Goal: Transaction & Acquisition: Download file/media

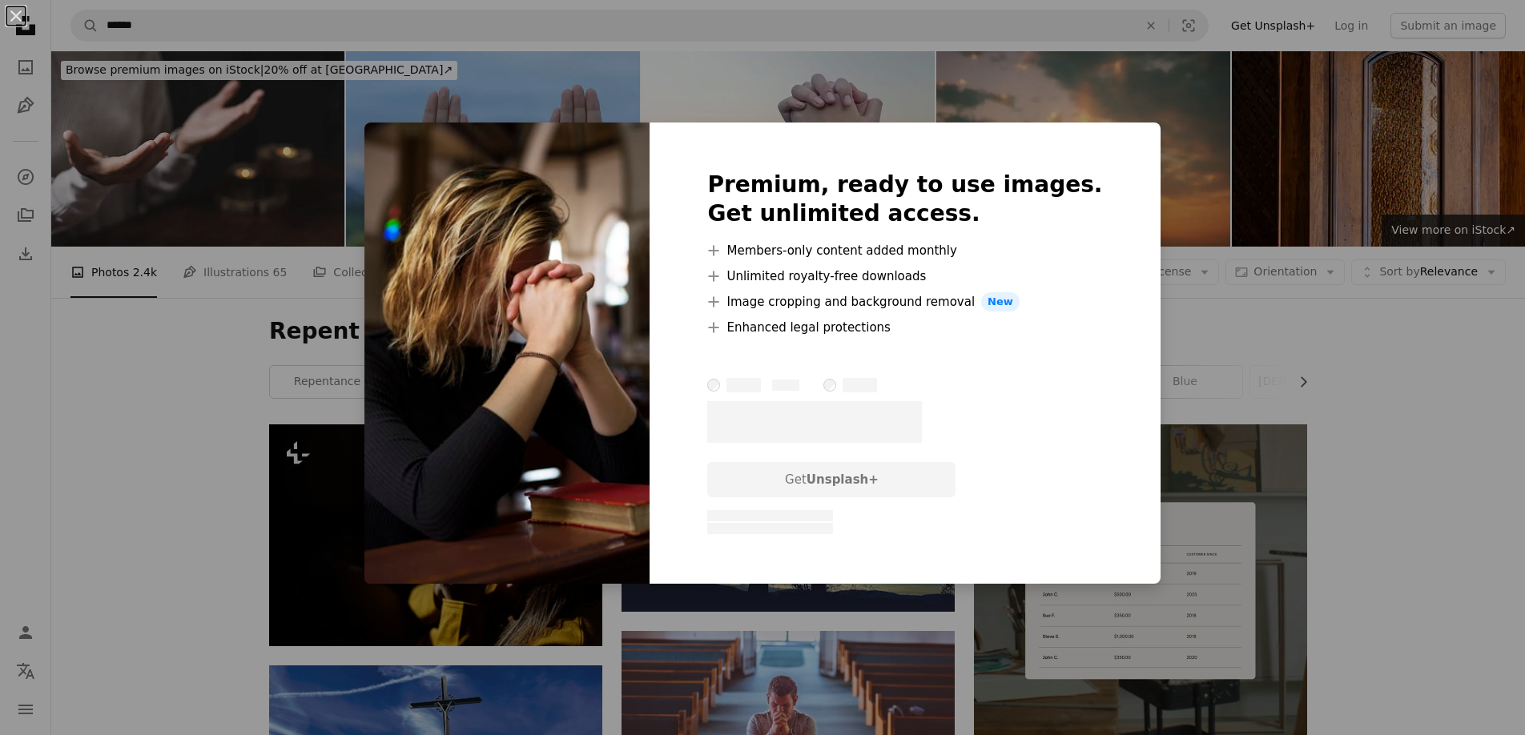
scroll to position [237, 0]
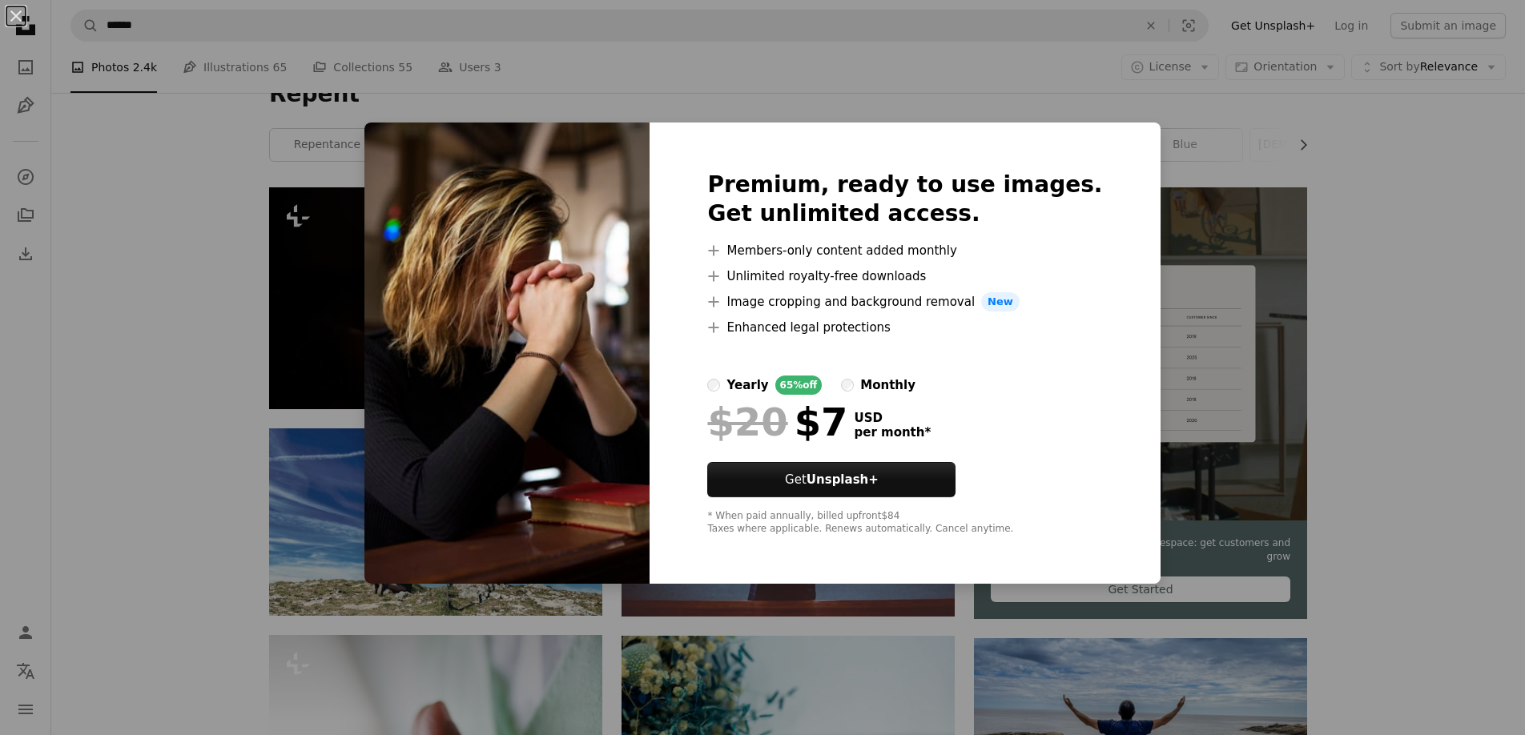
click at [1365, 195] on div "An X shape Premium, ready to use images. Get unlimited access. A plus sign Memb…" at bounding box center [762, 367] width 1525 height 735
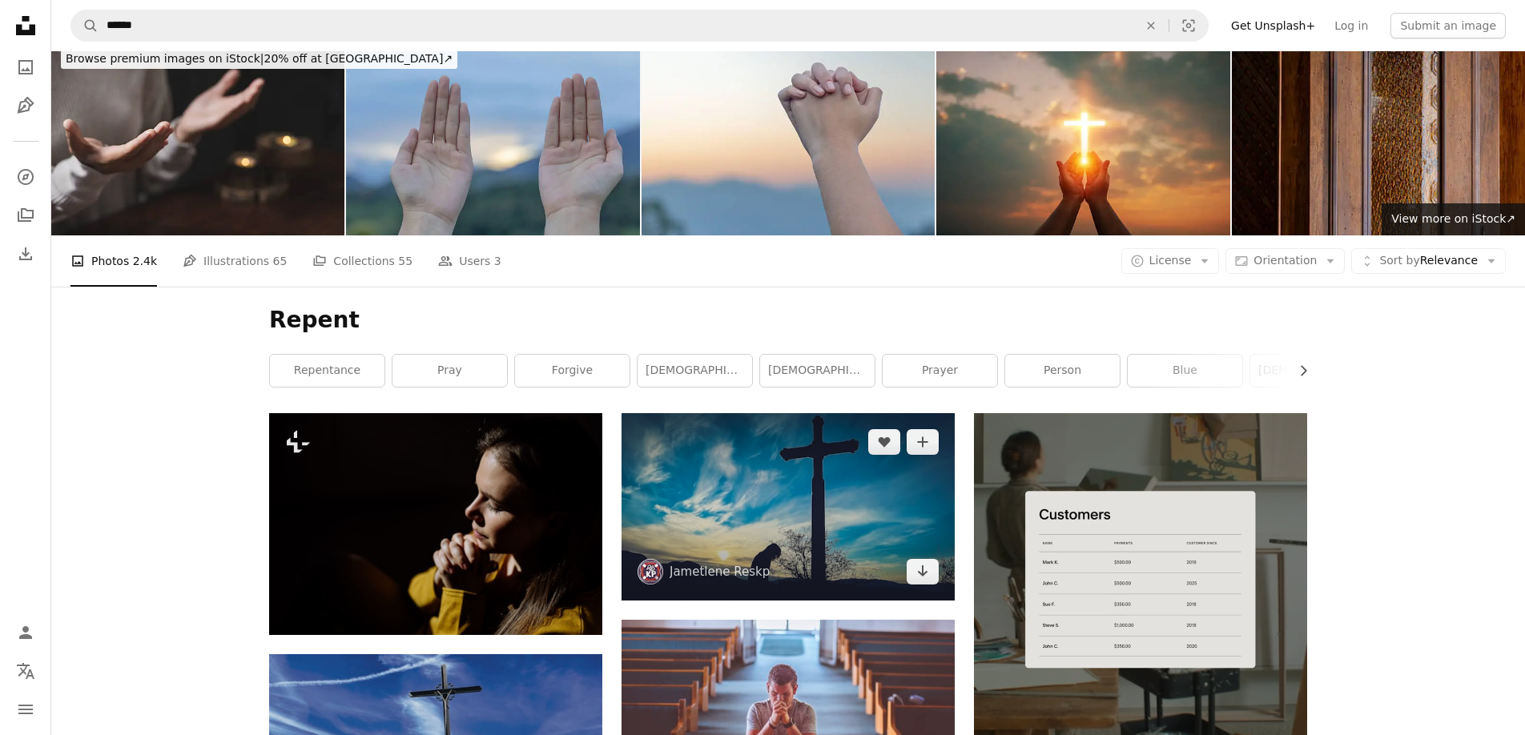
scroll to position [0, 0]
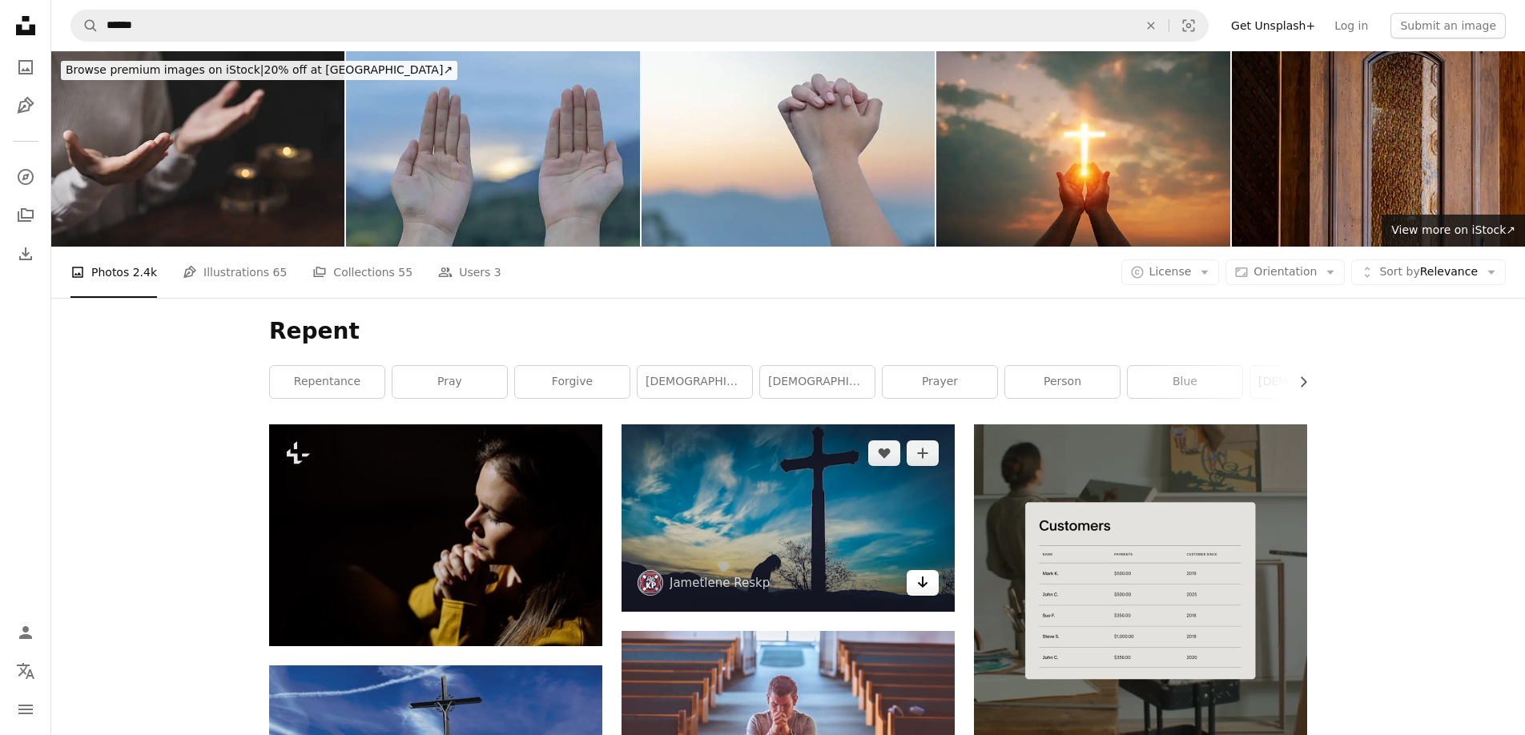
click at [929, 570] on link "Arrow pointing down" at bounding box center [923, 583] width 32 height 26
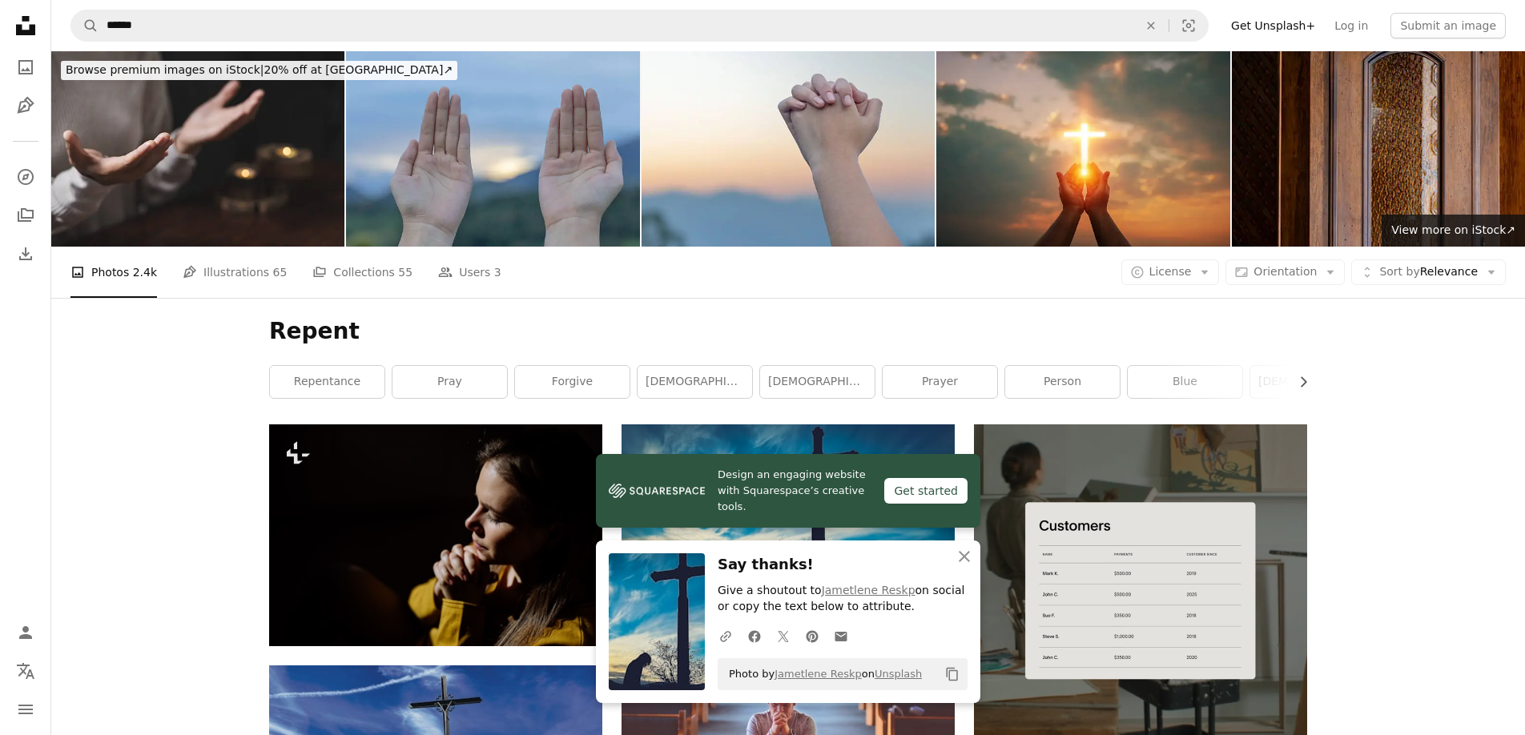
click at [954, 668] on icon "Copy to clipboard" at bounding box center [952, 675] width 11 height 14
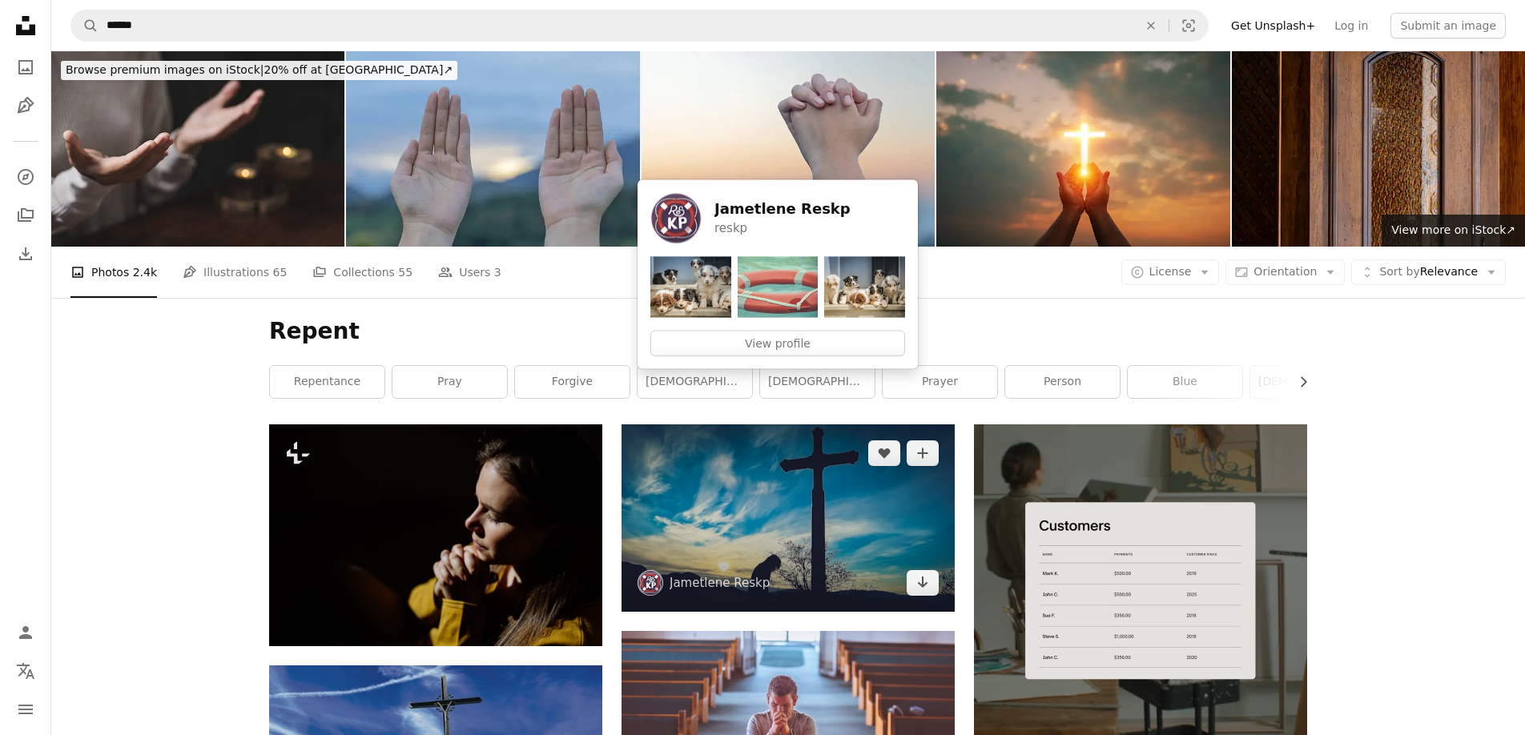
click at [661, 570] on img at bounding box center [651, 583] width 26 height 26
